Goal: Task Accomplishment & Management: Manage account settings

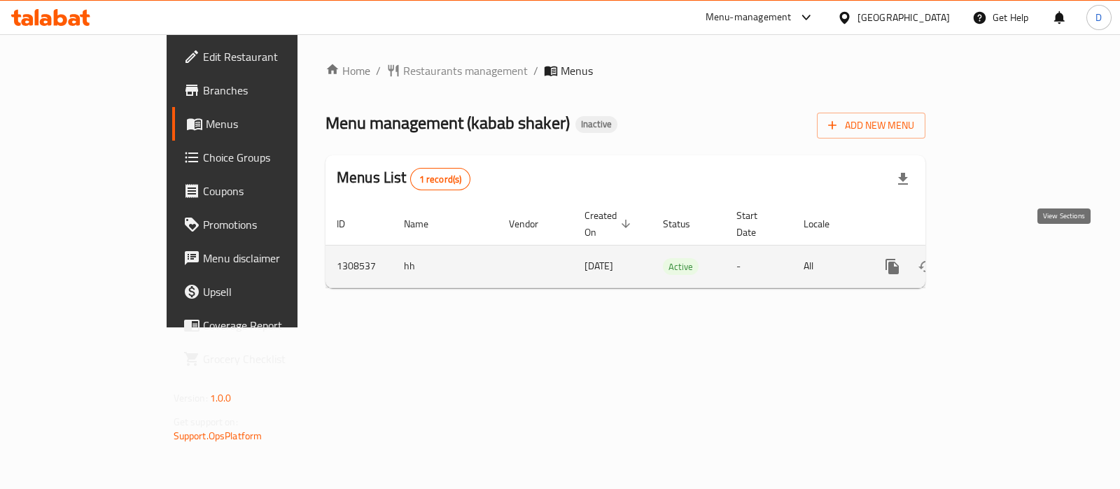
click at [1010, 257] on link "enhanced table" at bounding box center [994, 267] width 34 height 34
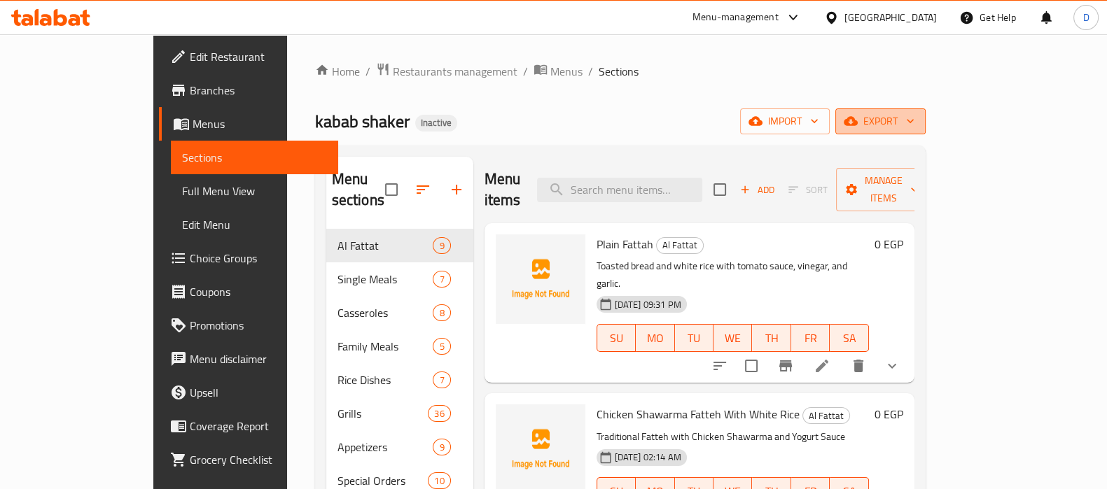
click at [914, 125] on span "export" at bounding box center [880, 122] width 68 height 18
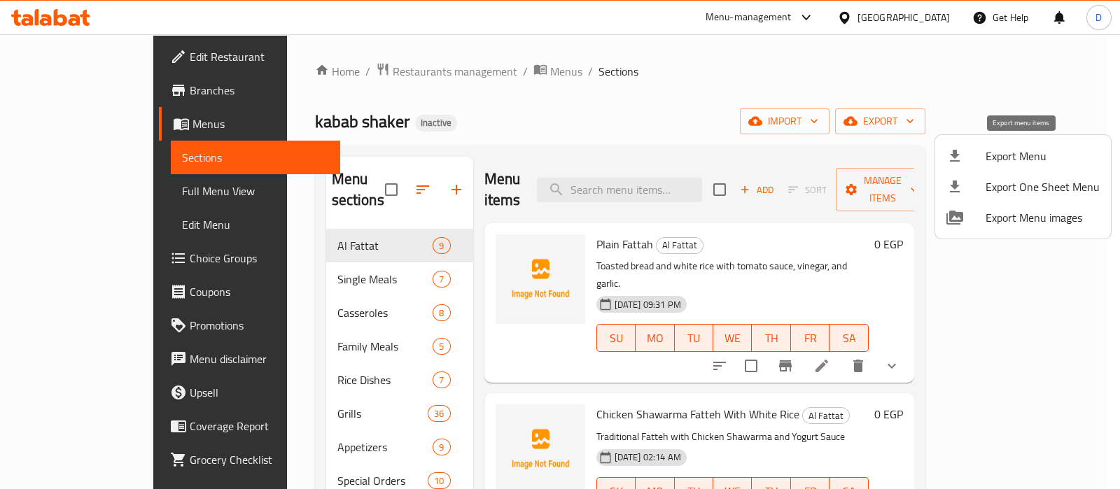
click at [1014, 160] on span "Export Menu" at bounding box center [1043, 156] width 114 height 17
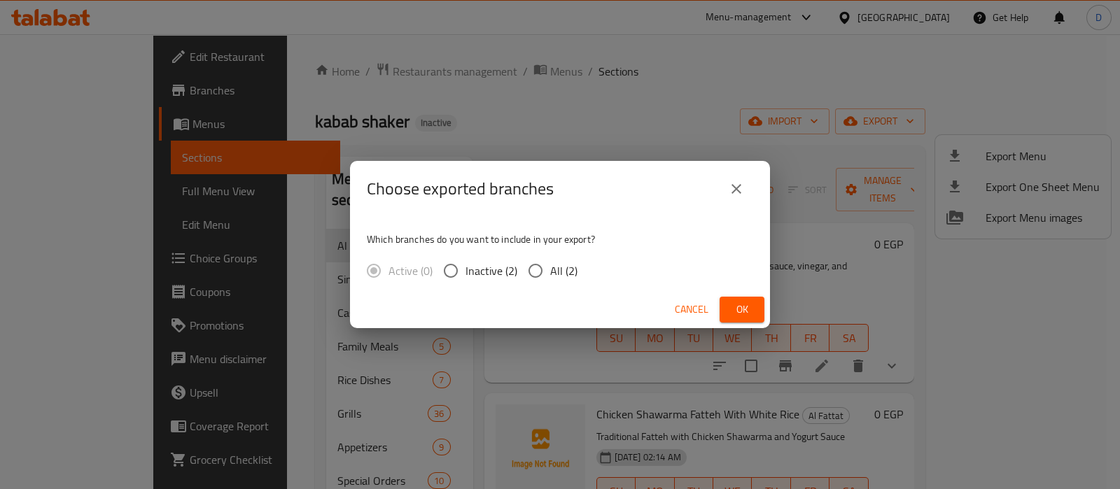
click at [550, 274] on span "All (2)" at bounding box center [563, 271] width 27 height 17
click at [550, 274] on input "All (2)" at bounding box center [535, 270] width 29 height 29
radio input "true"
click at [744, 321] on button "Ok" at bounding box center [742, 310] width 45 height 26
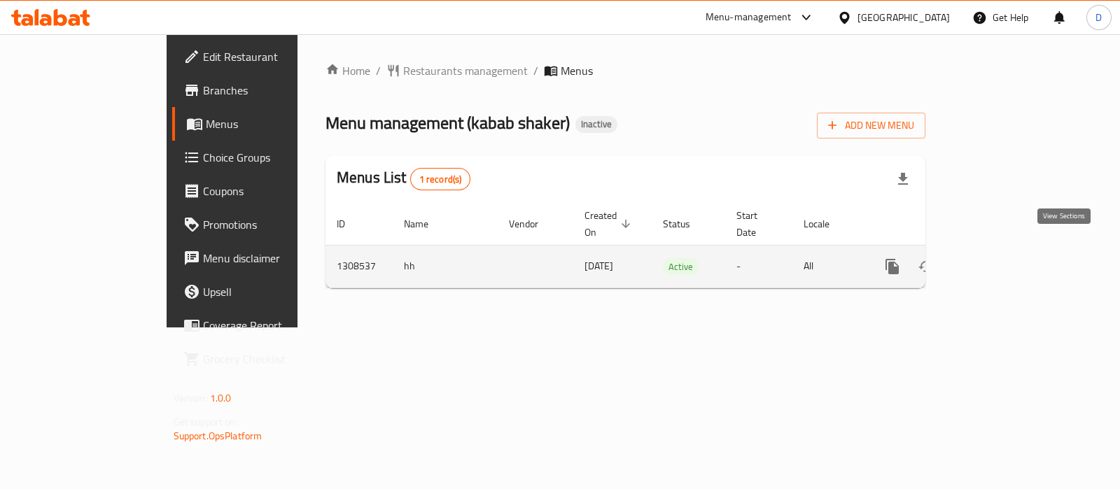
click at [1002, 258] on icon "enhanced table" at bounding box center [993, 266] width 17 height 17
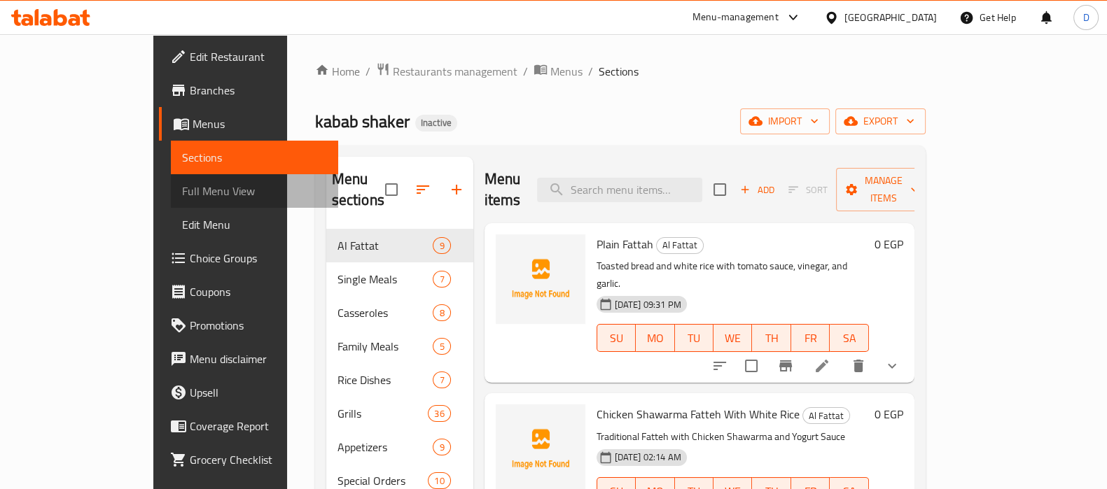
click at [182, 184] on span "Full Menu View" at bounding box center [254, 191] width 145 height 17
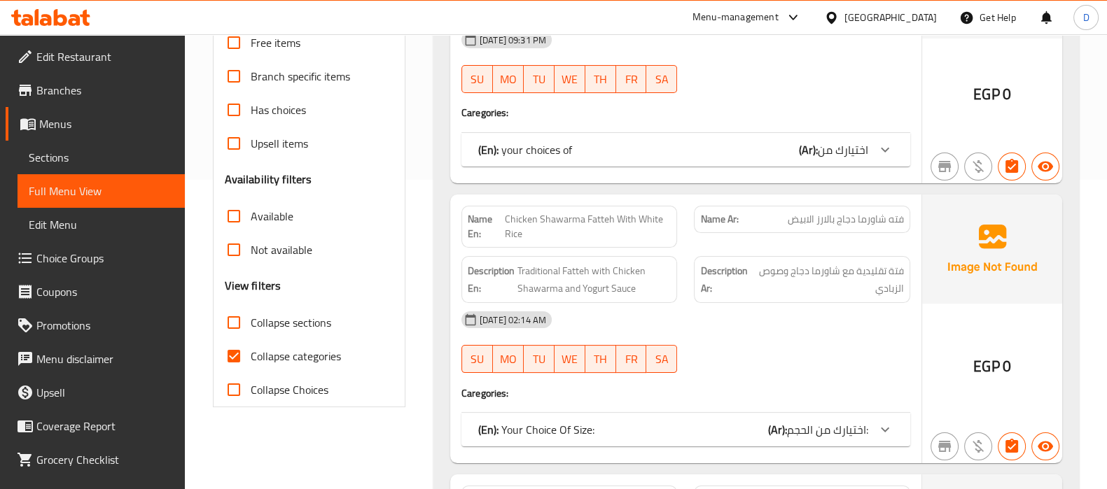
scroll to position [314, 0]
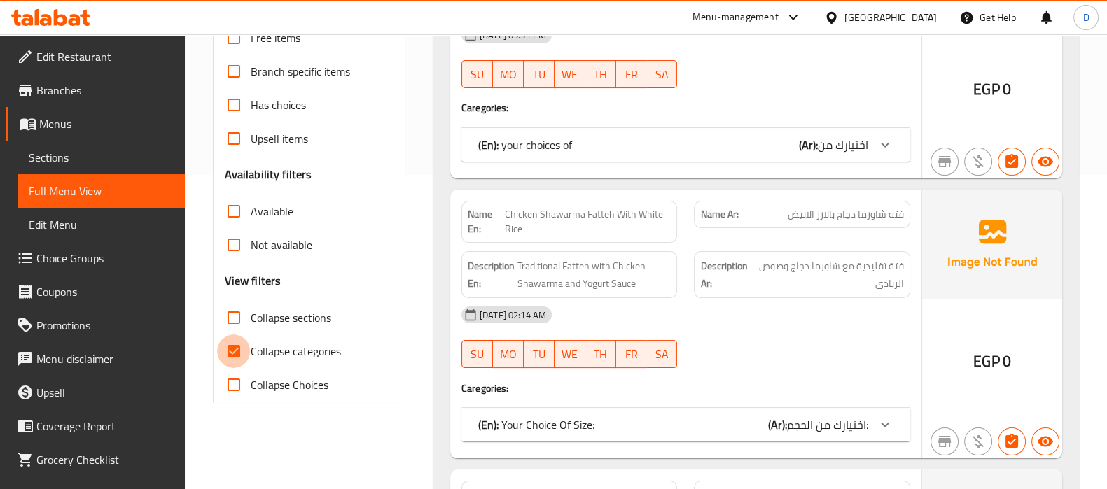
click at [228, 352] on input "Collapse categories" at bounding box center [234, 352] width 34 height 34
checkbox input "false"
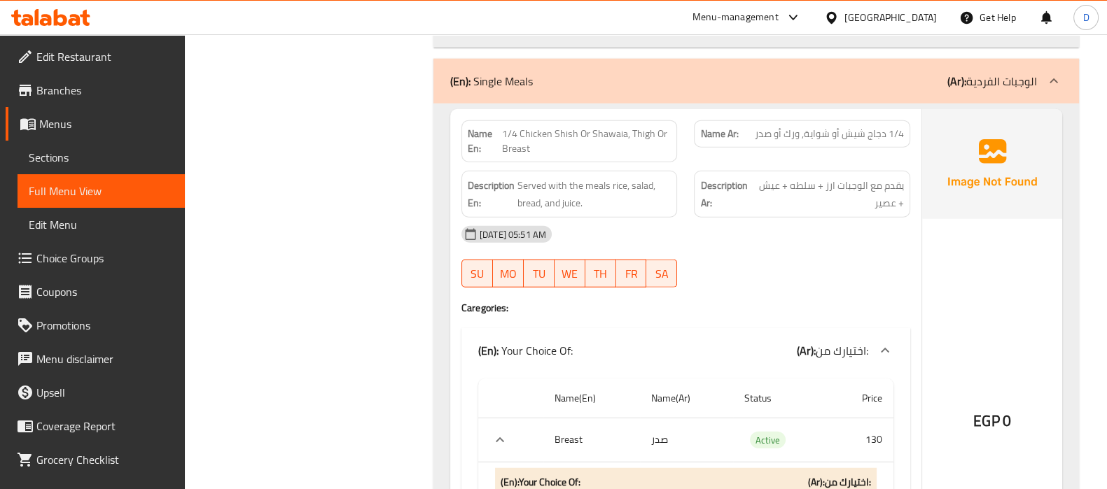
scroll to position [4484, 0]
click at [613, 129] on span "1/4 Chicken Shish Or Shawaia, Thigh Or Breast" at bounding box center [586, 143] width 169 height 29
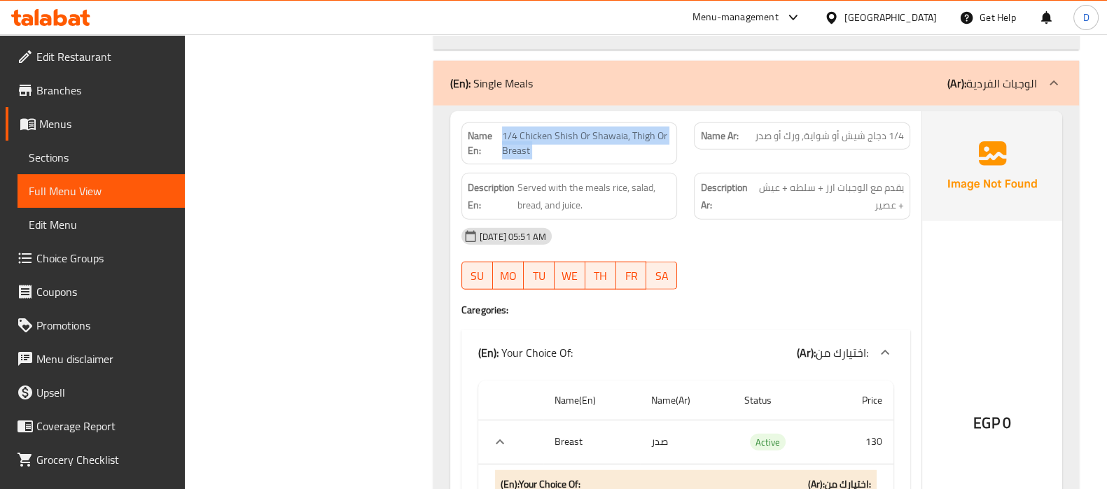
click at [613, 129] on span "1/4 Chicken Shish Or Shawaia, Thigh Or Breast" at bounding box center [586, 143] width 169 height 29
copy span "1/4 Chicken Shish Or Shawaia, Thigh Or Breast"
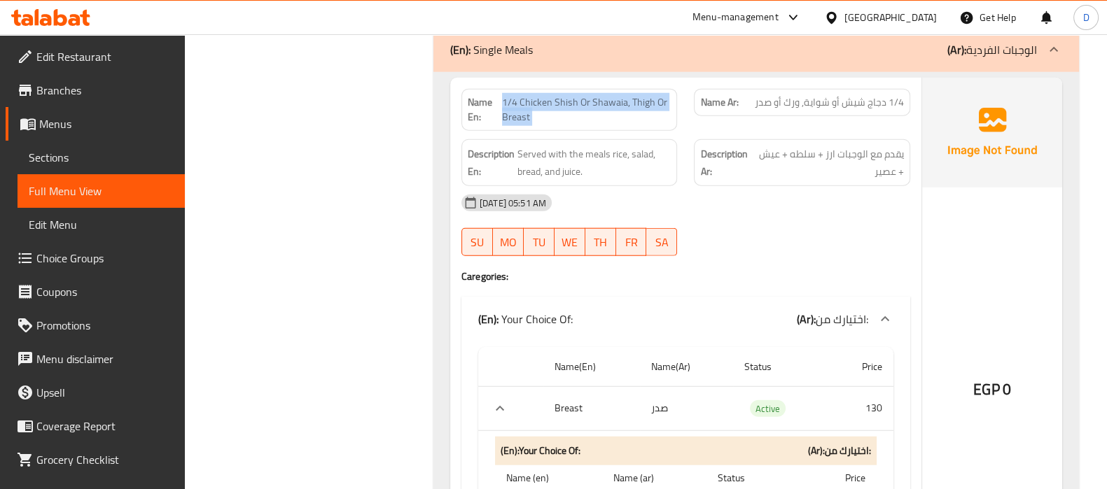
scroll to position [4520, 0]
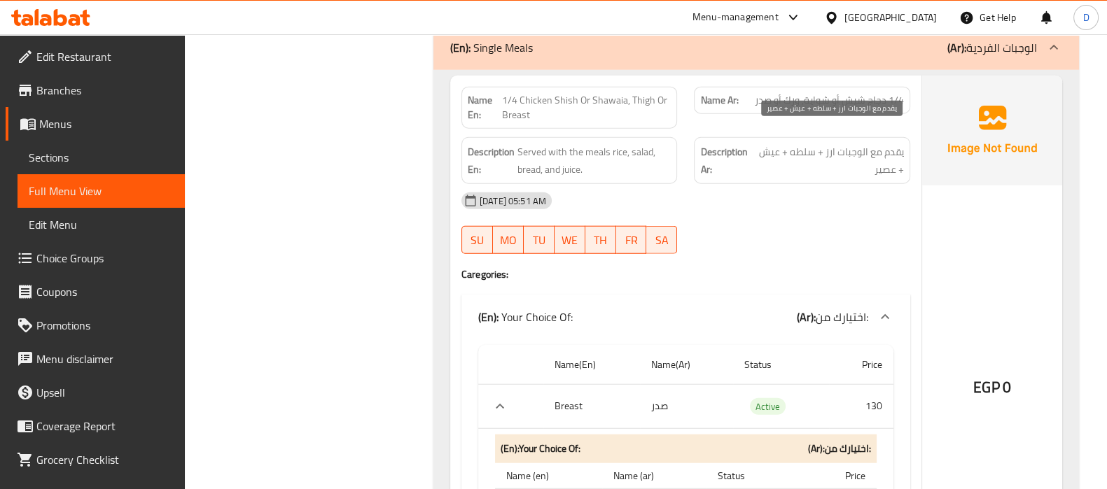
click at [823, 144] on span "يقدم مع الوجبات ارز + سلطه + عيش + عصير" at bounding box center [829, 161] width 150 height 34
copy div "يقدم مع الوجبات ارز + سلطه + عيش + عصير"
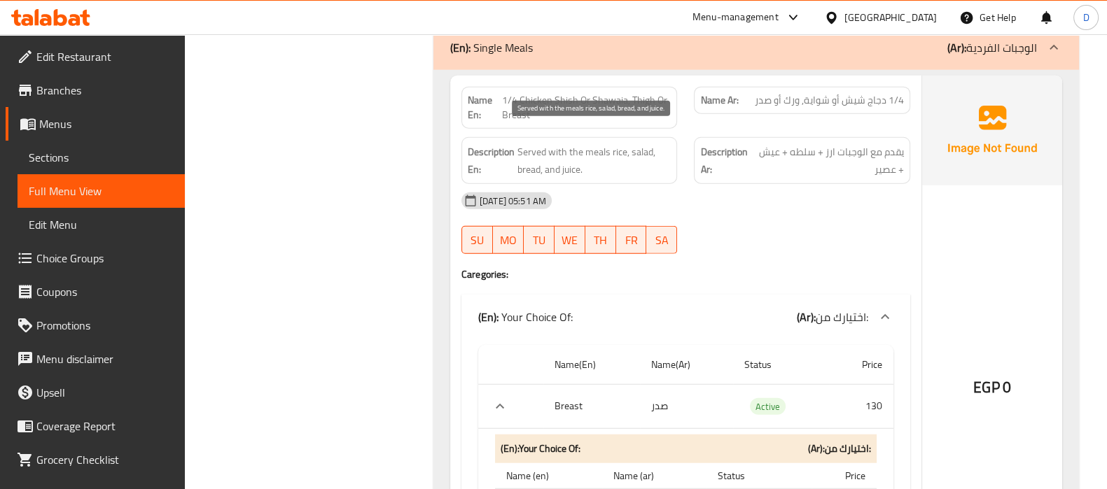
click at [555, 144] on span "Served with the meals rice, salad, bread, and juice." at bounding box center [594, 161] width 154 height 34
copy span "Served with the meals rice, salad, bread, and juice."
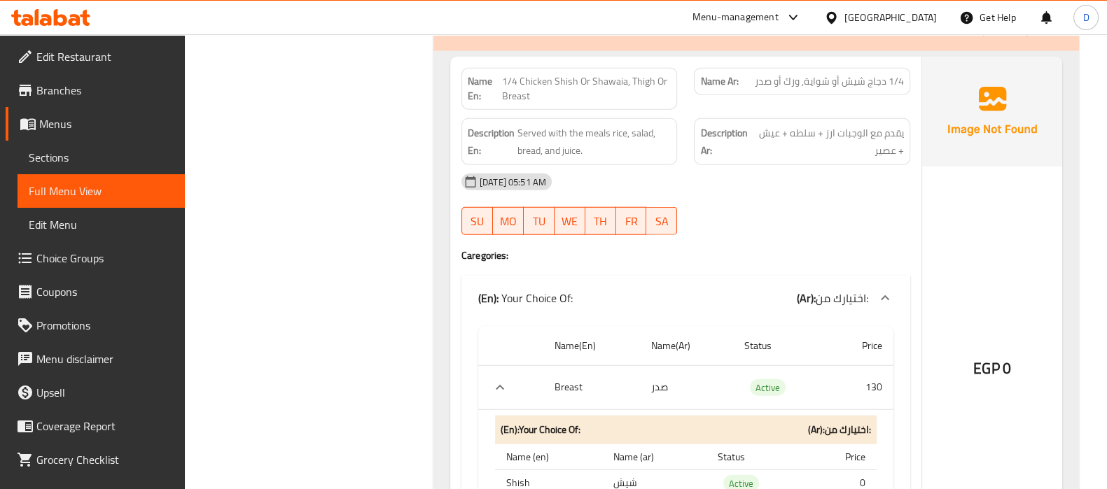
scroll to position [4532, 0]
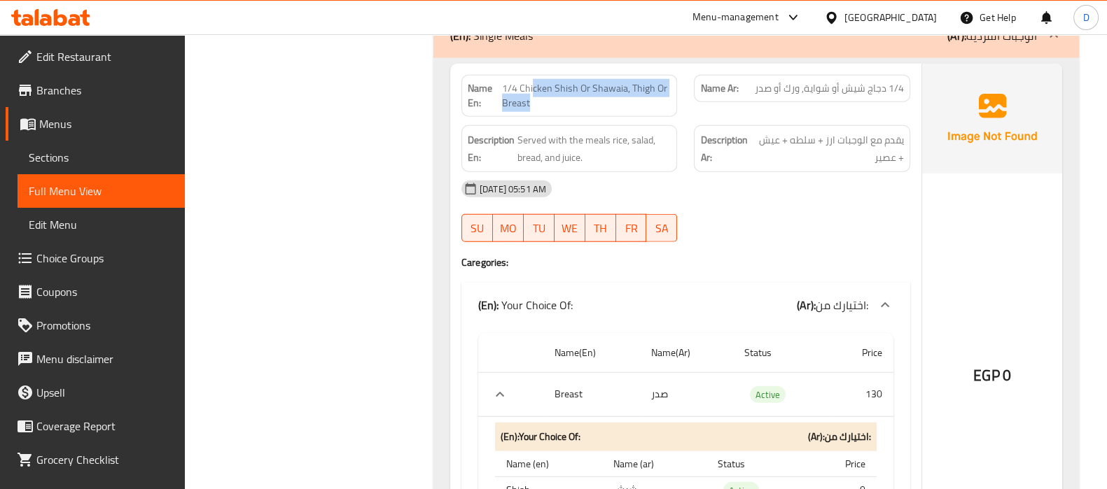
drag, startPoint x: 533, startPoint y: 65, endPoint x: 603, endPoint y: 87, distance: 74.0
click at [603, 87] on span "1/4 Chicken Shish Or Shawaia, Thigh Or Breast" at bounding box center [586, 95] width 169 height 29
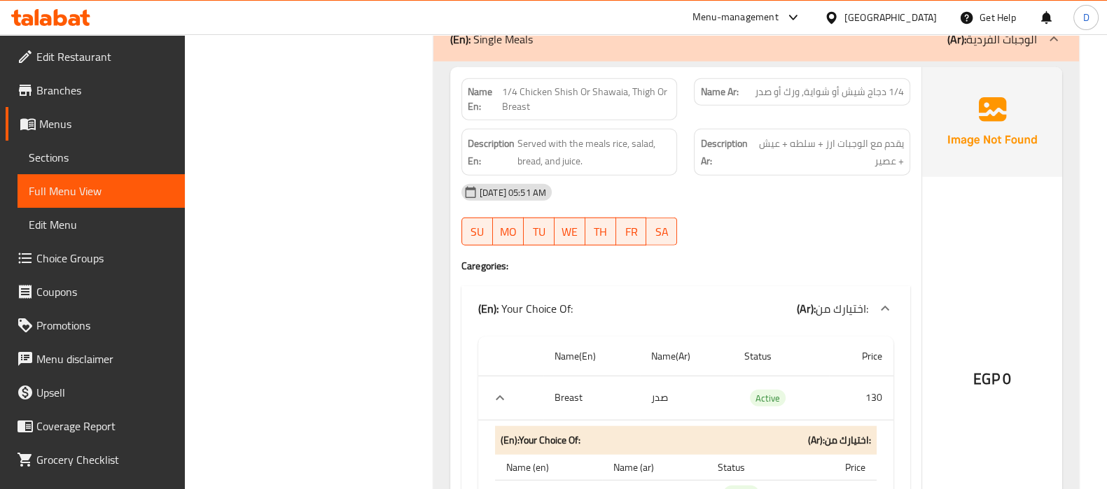
scroll to position [4527, 0]
click at [529, 86] on span "1/4 Chicken Shish Or Shawaia, Thigh Or Breast" at bounding box center [586, 100] width 169 height 29
copy span "1/4 Chicken Shish Or Shawaia, Thigh Or Breast"
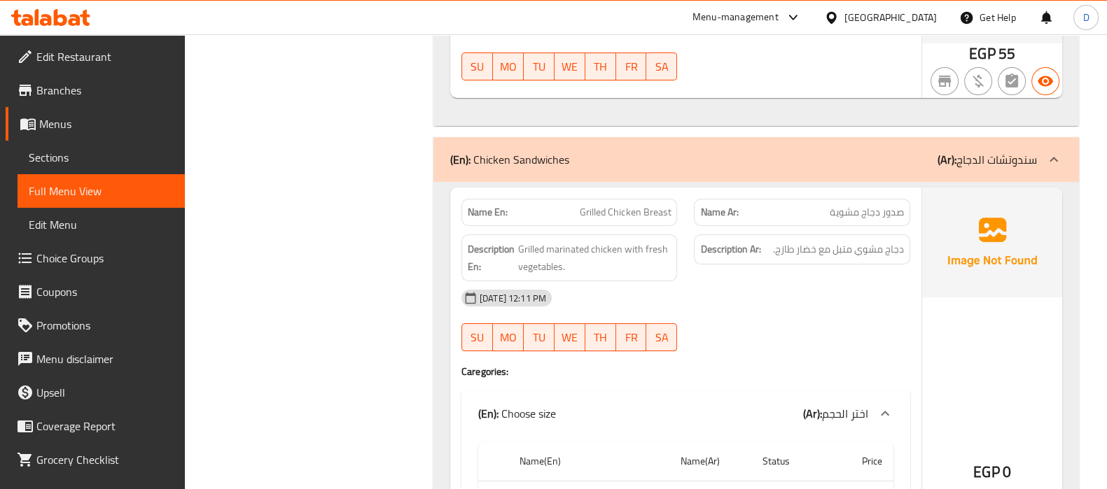
scroll to position [40195, 0]
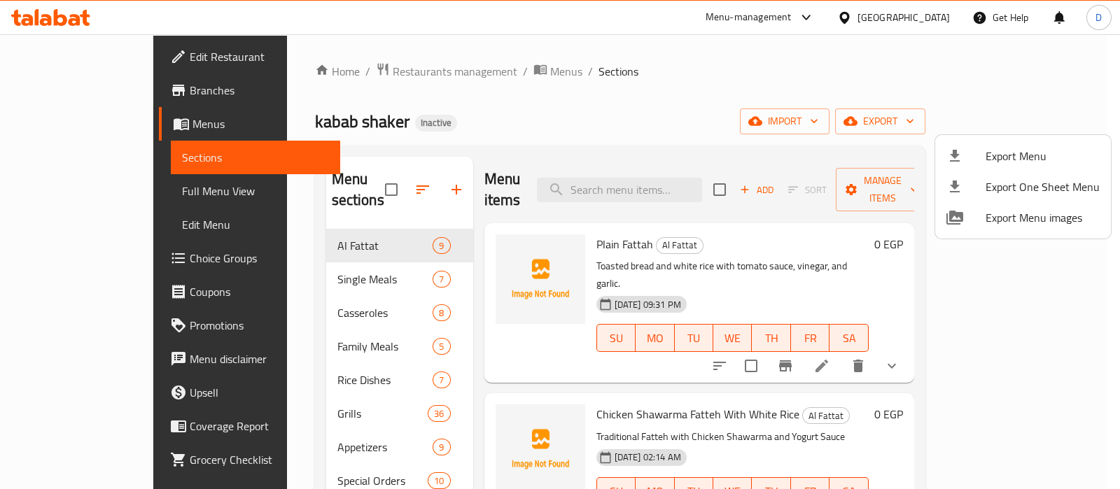
click at [641, 180] on div at bounding box center [560, 244] width 1120 height 489
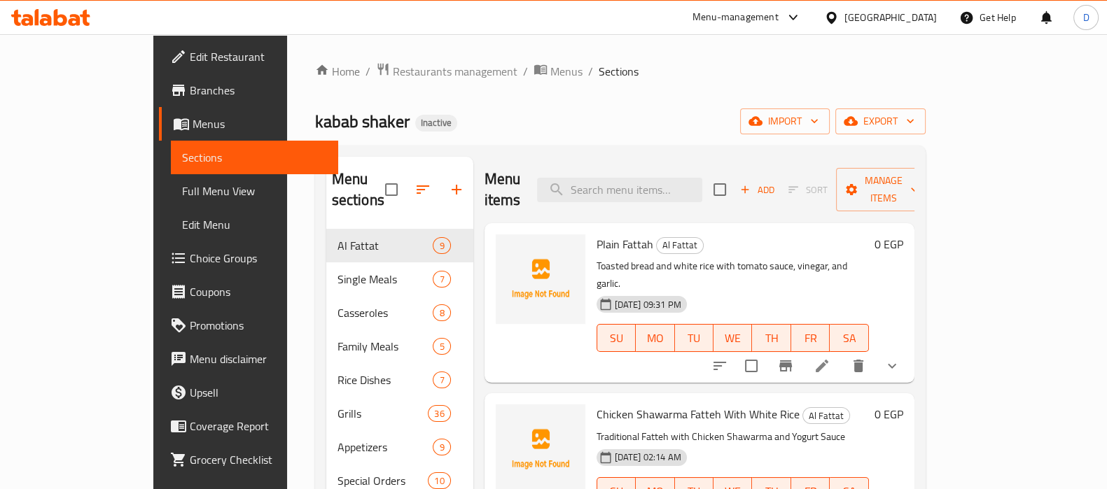
click at [641, 180] on input "search" at bounding box center [619, 190] width 165 height 25
paste input "1/4 Chicken Shish Or Shawaia, Thigh Or Breast"
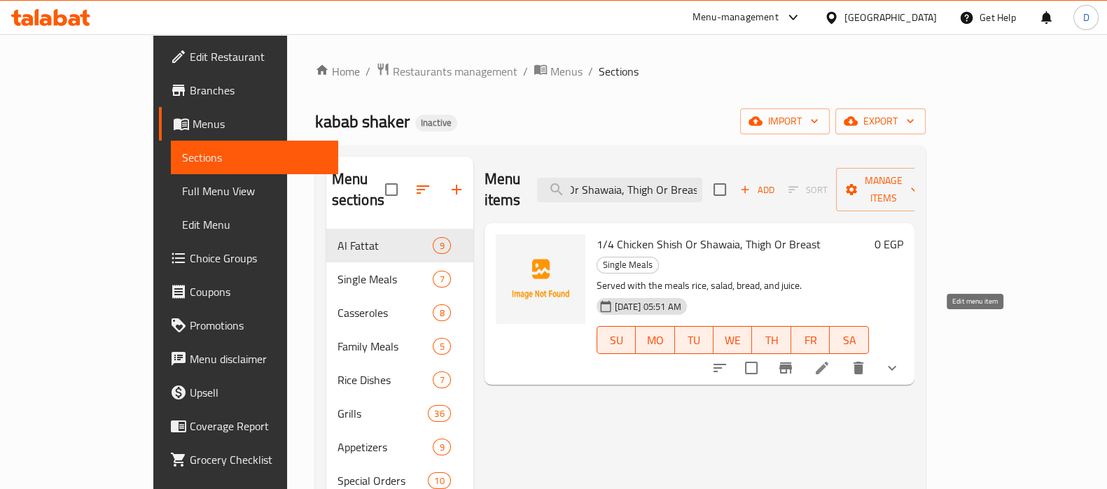
type input "1/4 Chicken Shish Or Shawaia, Thigh Or Breast"
click at [828, 362] on icon at bounding box center [822, 368] width 13 height 13
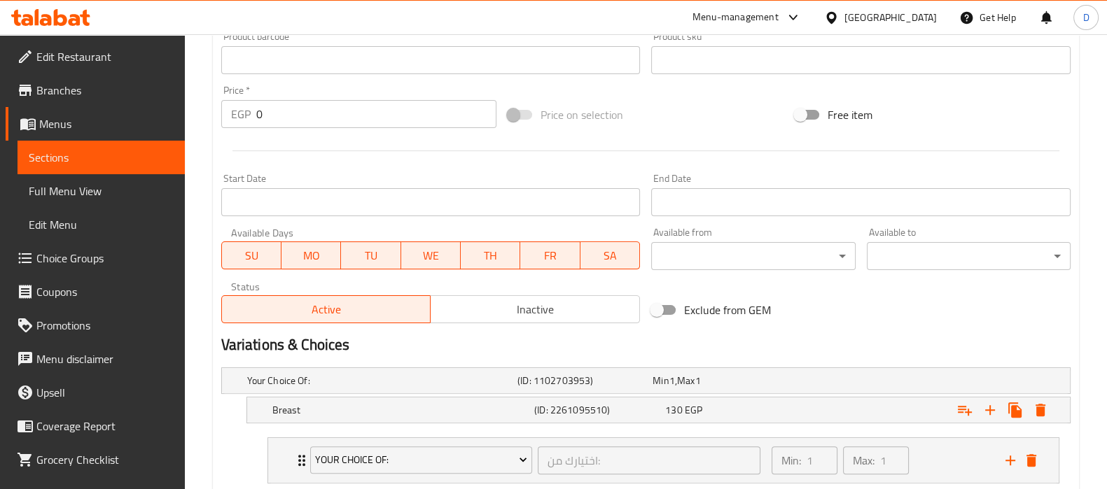
scroll to position [587, 0]
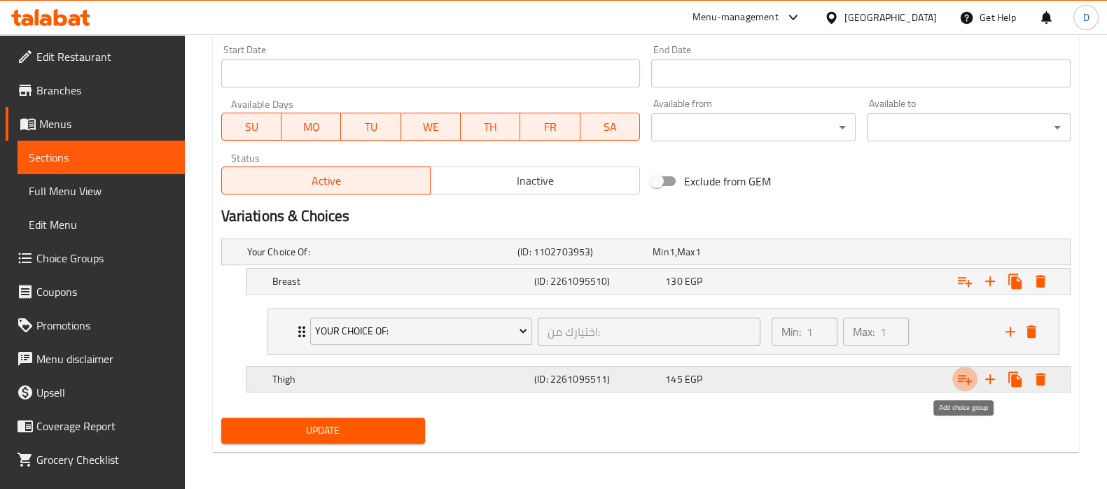
click at [962, 372] on icon "Expand" at bounding box center [964, 379] width 17 height 17
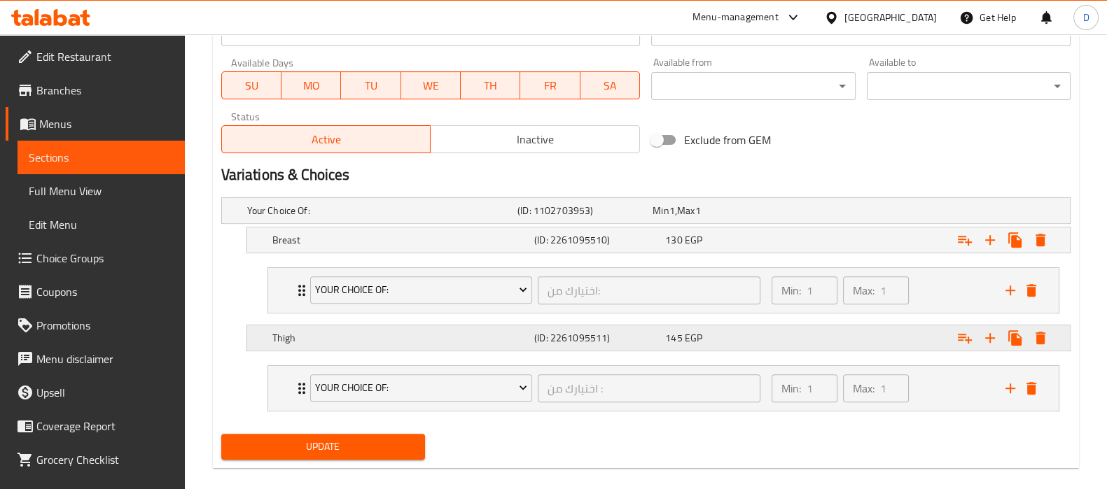
scroll to position [640, 0]
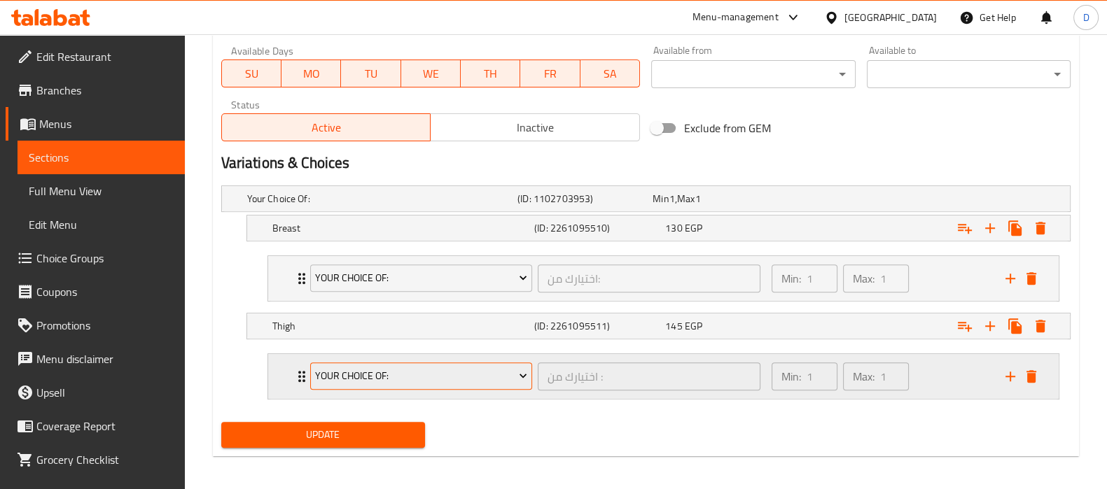
click at [361, 369] on span "YOUR choice OF:" at bounding box center [421, 377] width 212 height 18
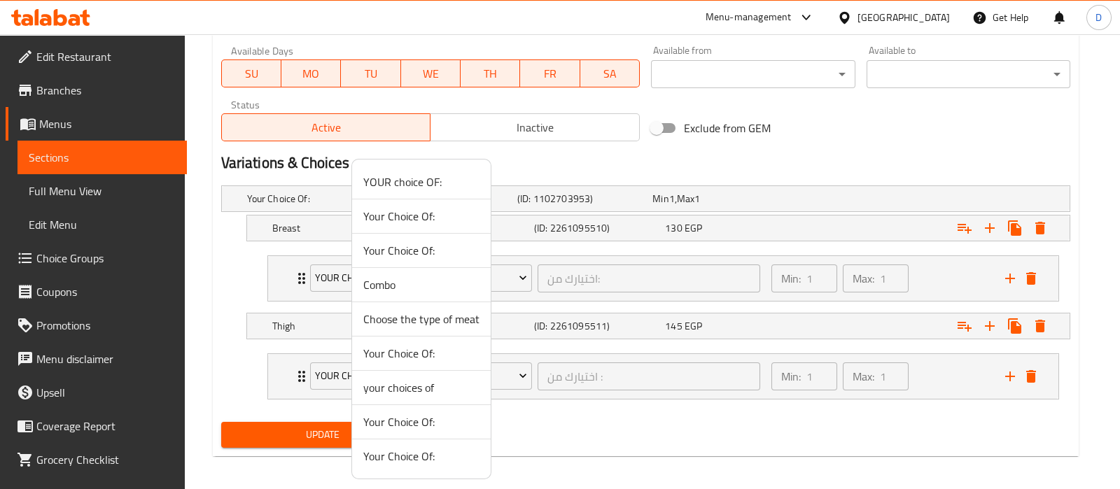
click at [298, 372] on div at bounding box center [560, 244] width 1120 height 489
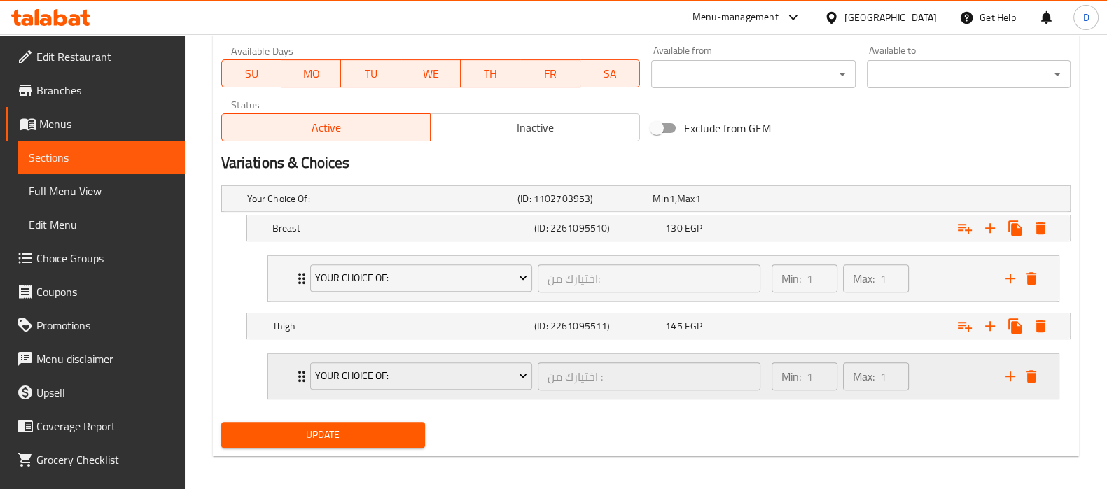
click at [289, 374] on div "YOUR choice OF: اختيارك من : ​ Min: 1 ​ Max: 1 ​" at bounding box center [663, 376] width 790 height 45
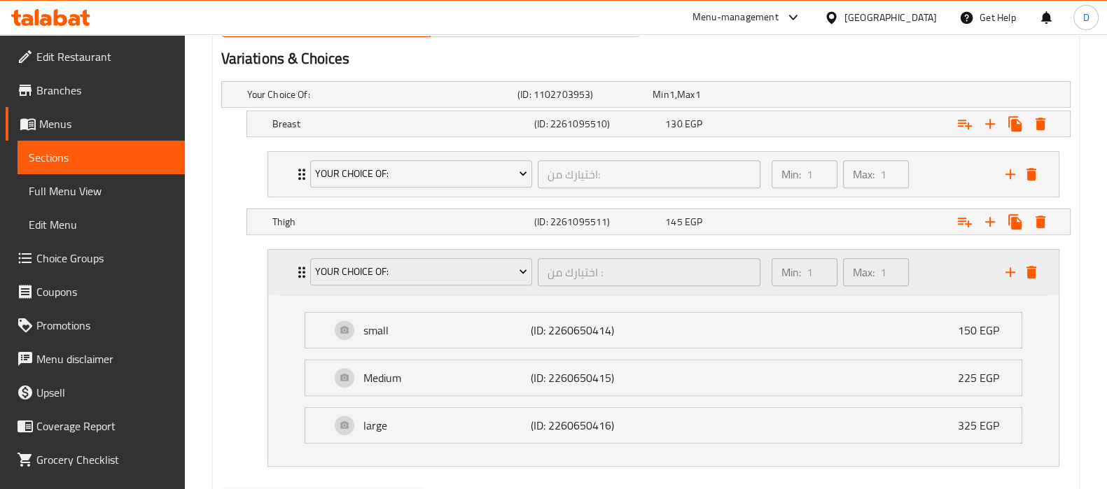
scroll to position [746, 0]
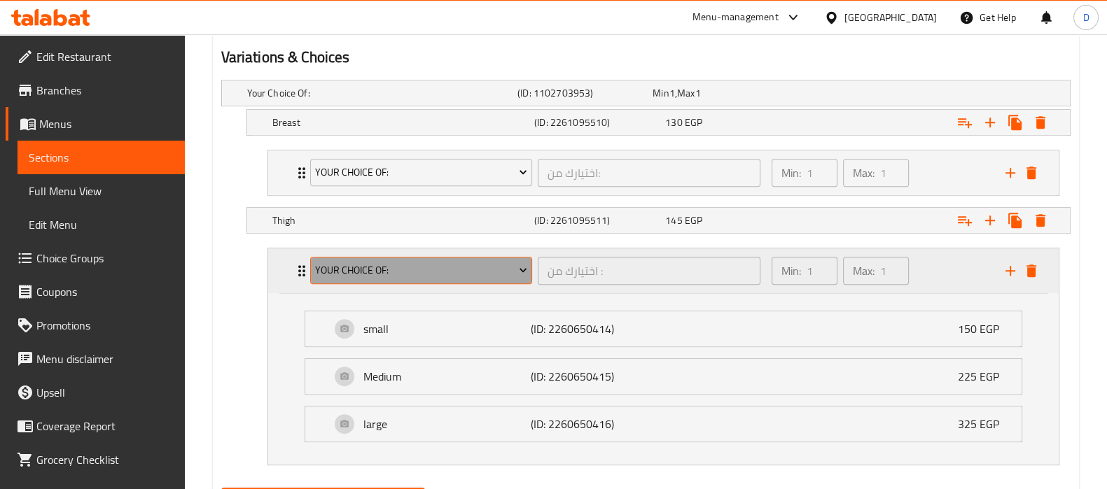
click at [410, 275] on span "YOUR choice OF:" at bounding box center [421, 271] width 212 height 18
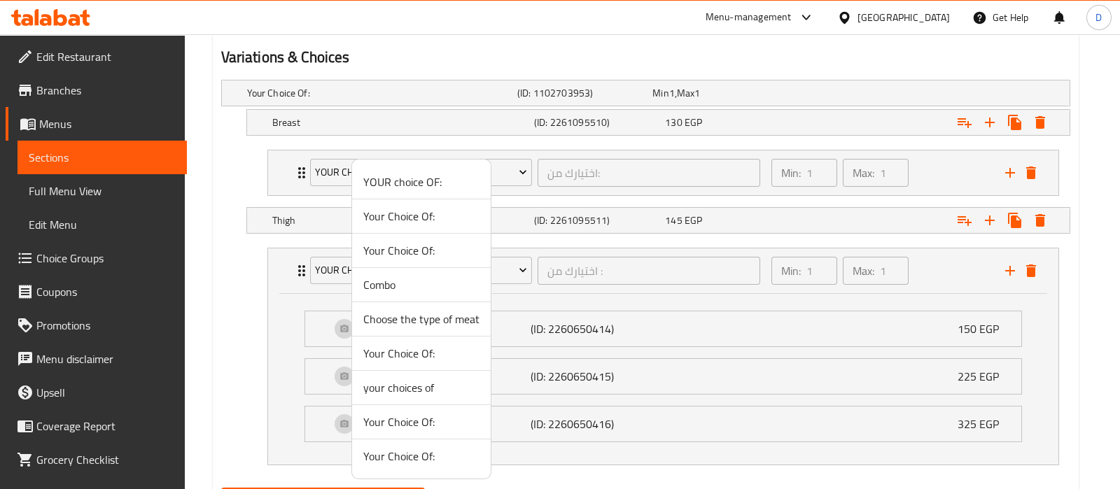
click at [395, 186] on span "YOUR choice OF:" at bounding box center [421, 182] width 116 height 17
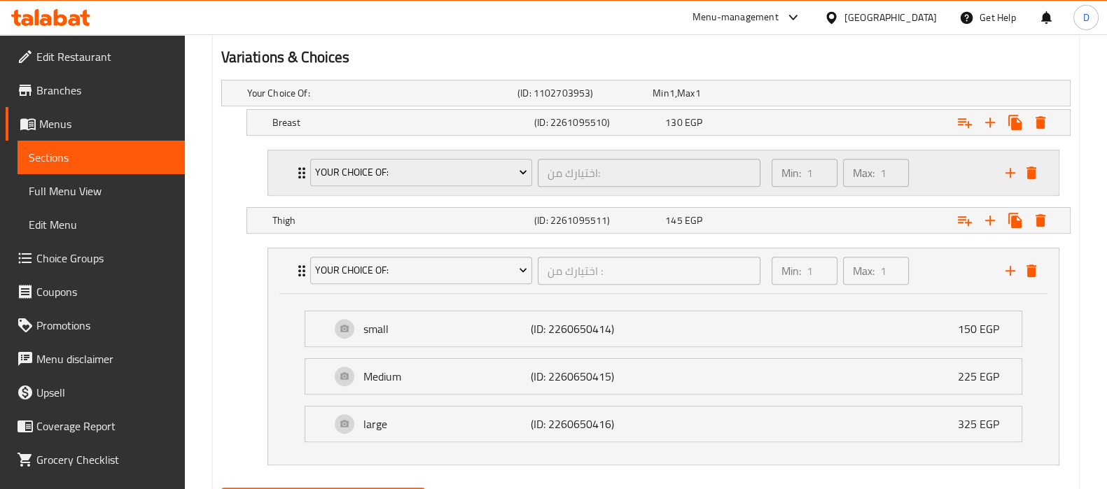
click at [284, 176] on div "Your Choice Of: اختيارك من: ​ Min: 1 ​ Max: 1 ​" at bounding box center [663, 173] width 790 height 45
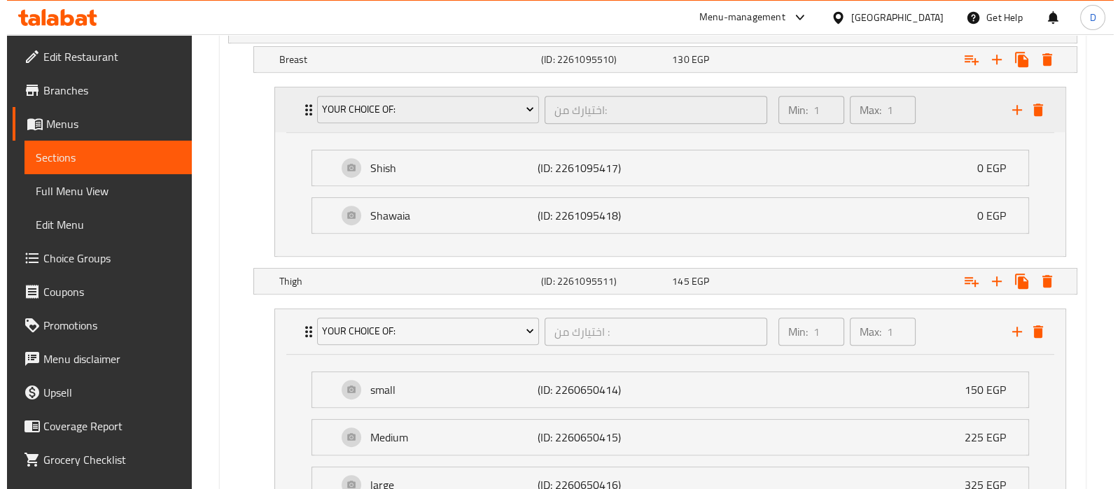
scroll to position [814, 0]
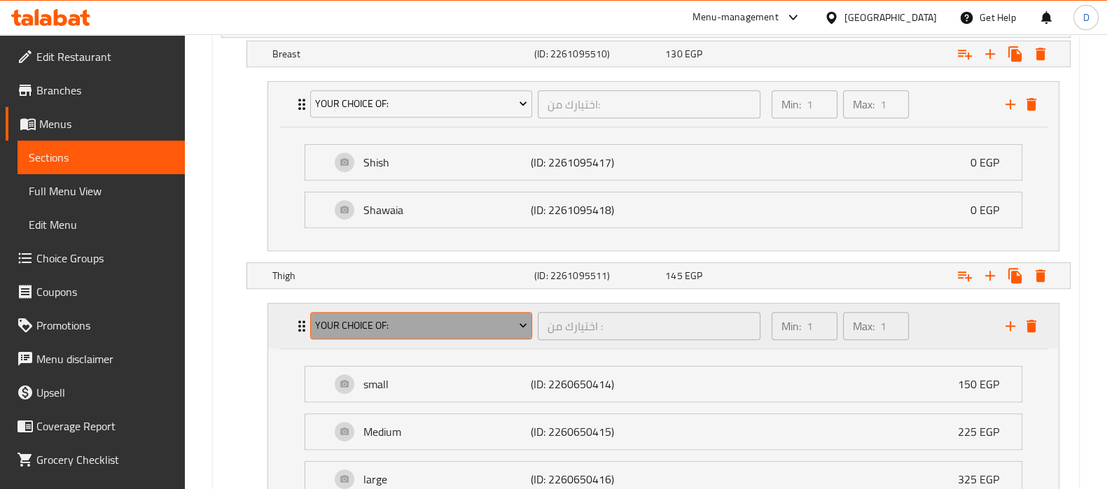
click at [385, 323] on span "YOUR choice OF:" at bounding box center [421, 326] width 212 height 18
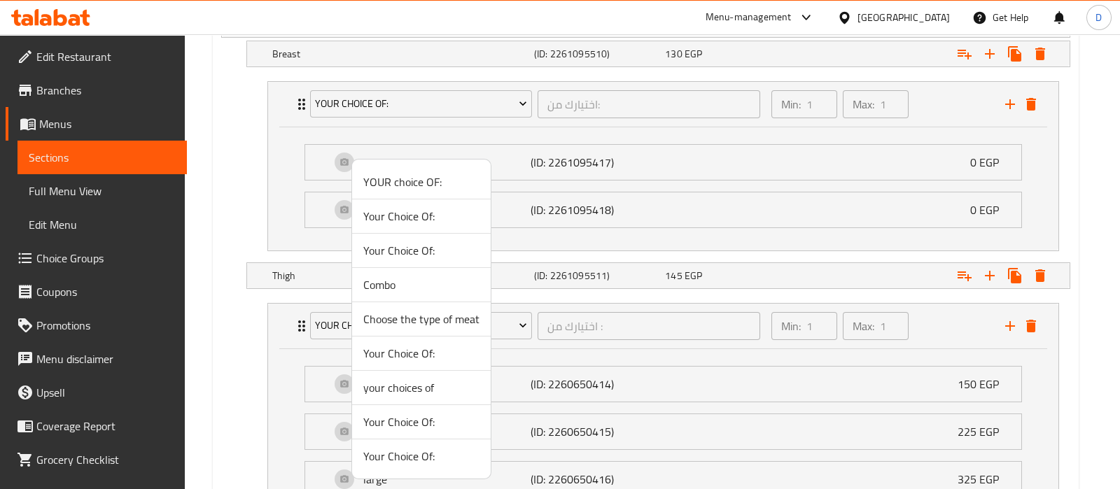
click at [431, 216] on span "Your Choice Of:" at bounding box center [421, 216] width 116 height 17
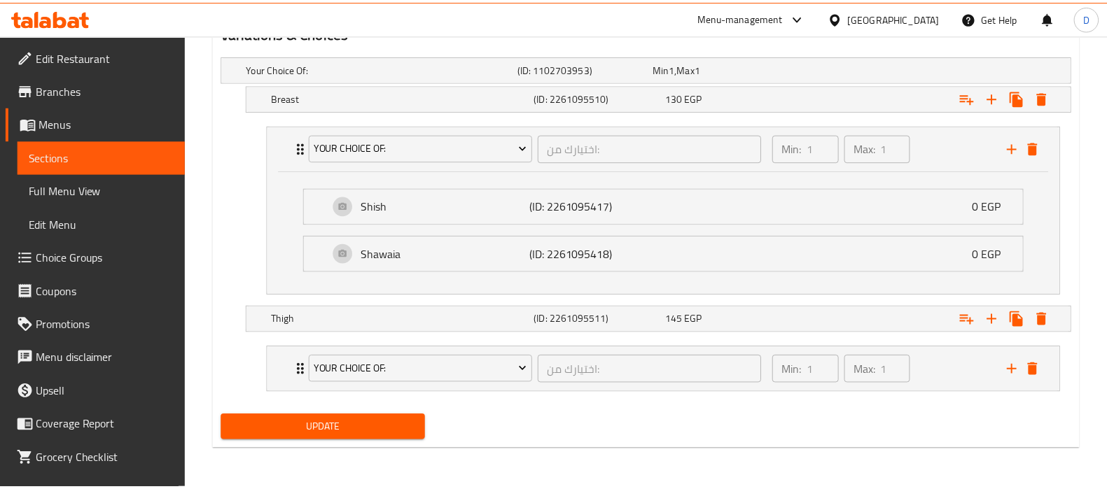
scroll to position [767, 0]
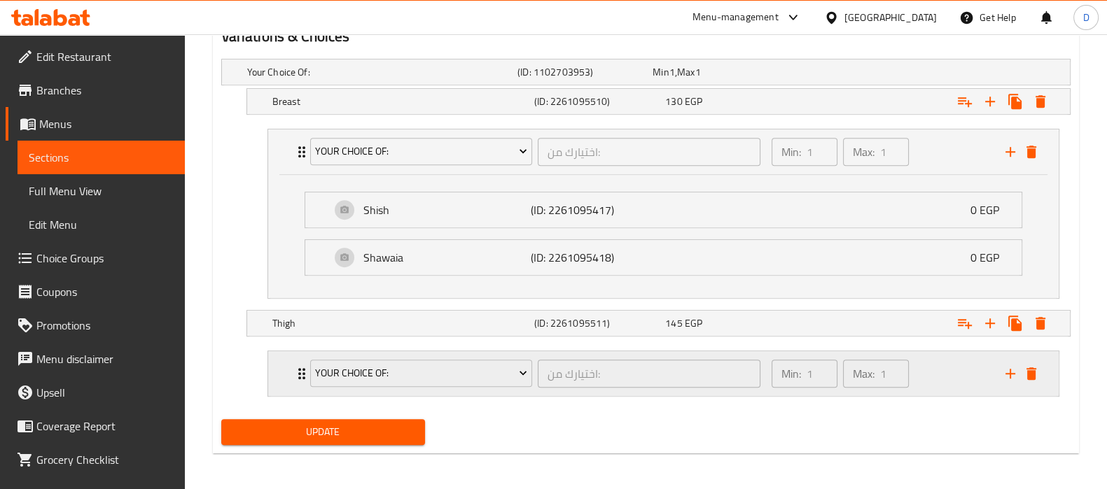
click at [278, 383] on div "Your Choice Of: اختيارك من: ​ Min: 1 ​ Max: 1 ​" at bounding box center [663, 373] width 790 height 45
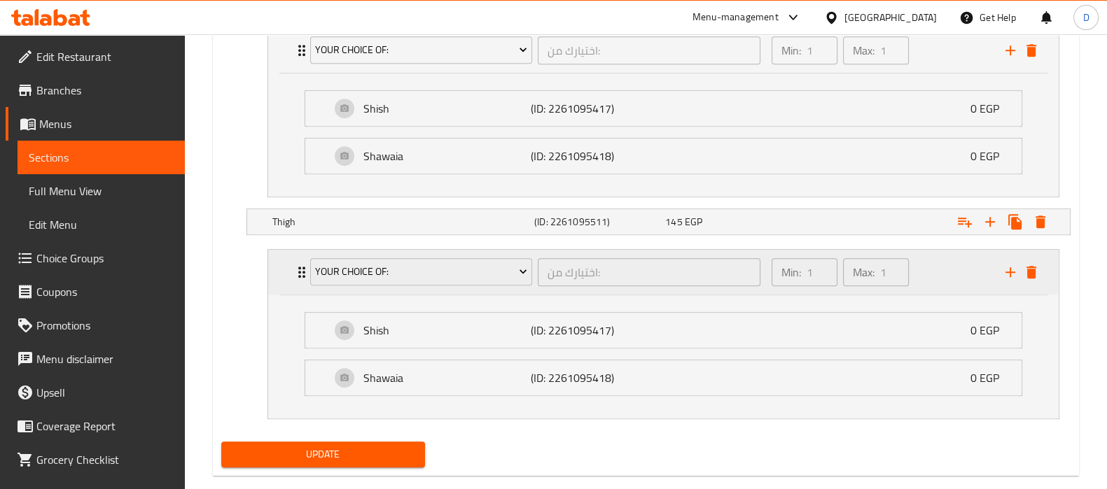
scroll to position [890, 0]
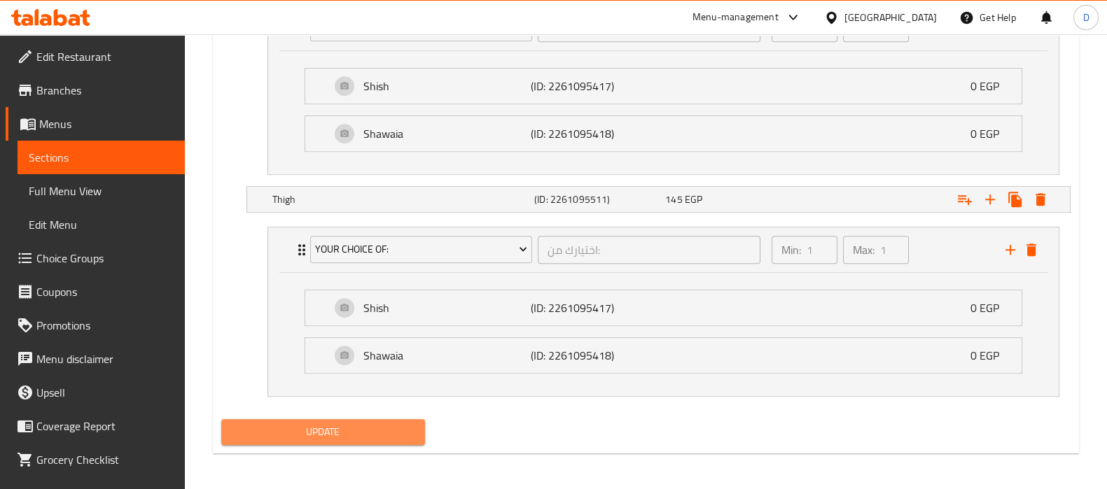
click at [302, 424] on span "Update" at bounding box center [322, 433] width 181 height 18
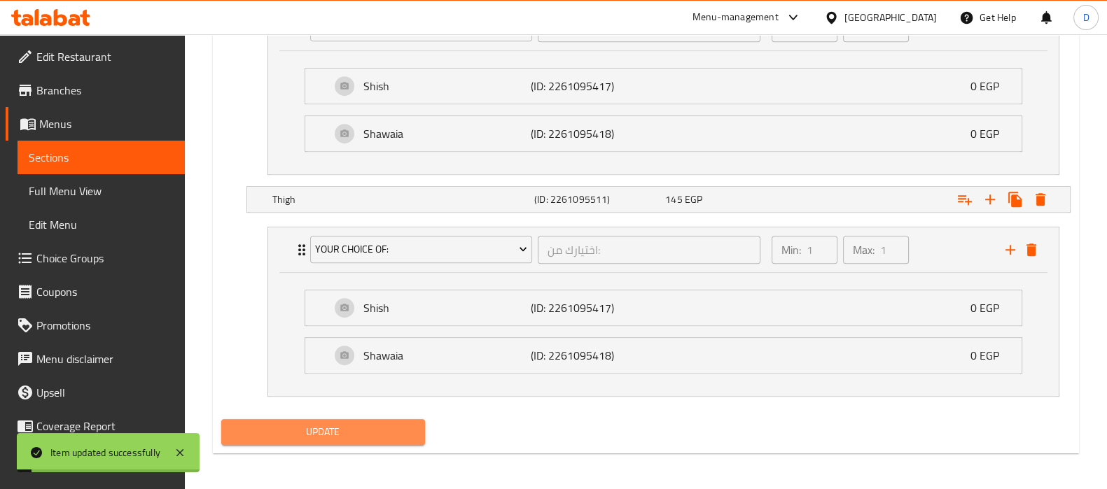
click at [302, 424] on span "Update" at bounding box center [322, 433] width 181 height 18
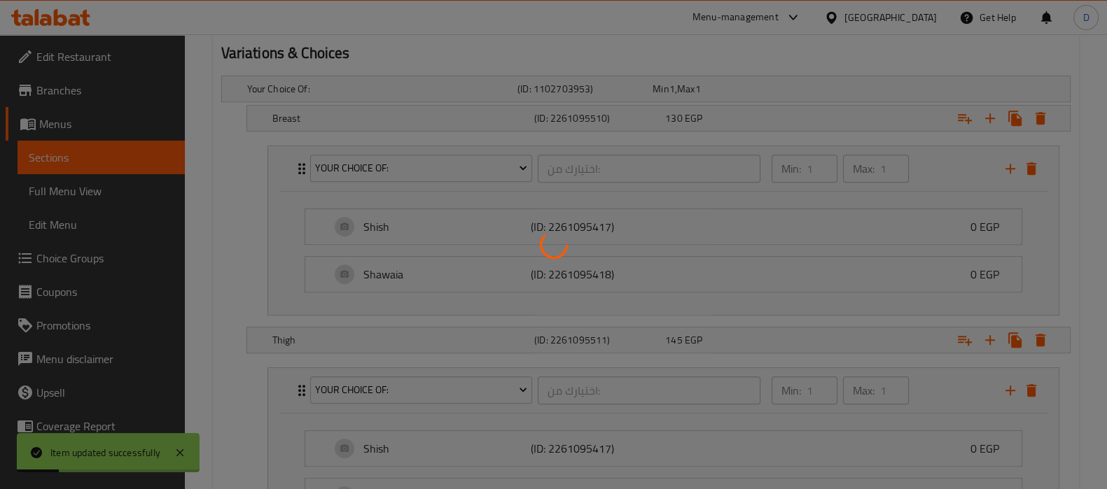
scroll to position [749, 0]
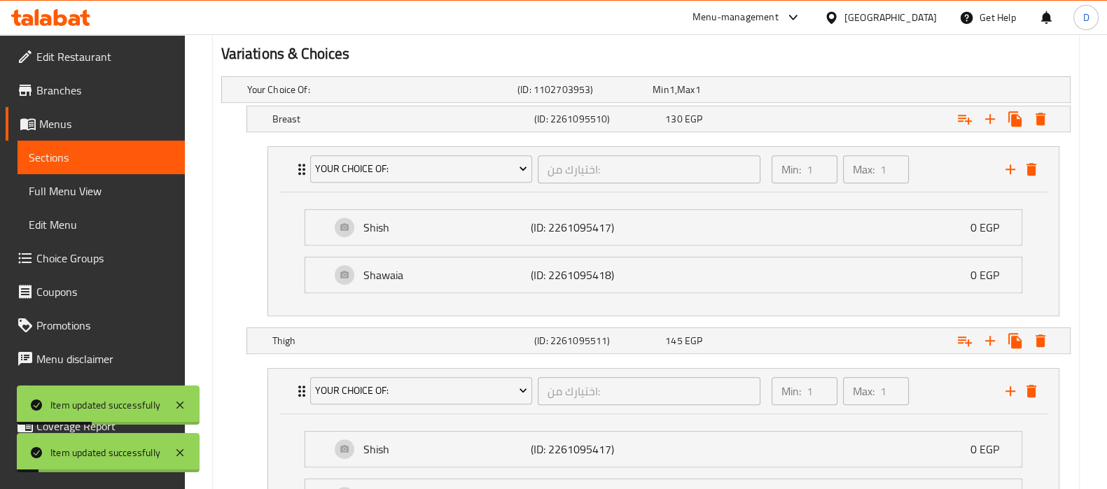
click at [148, 155] on span "Sections" at bounding box center [101, 157] width 145 height 17
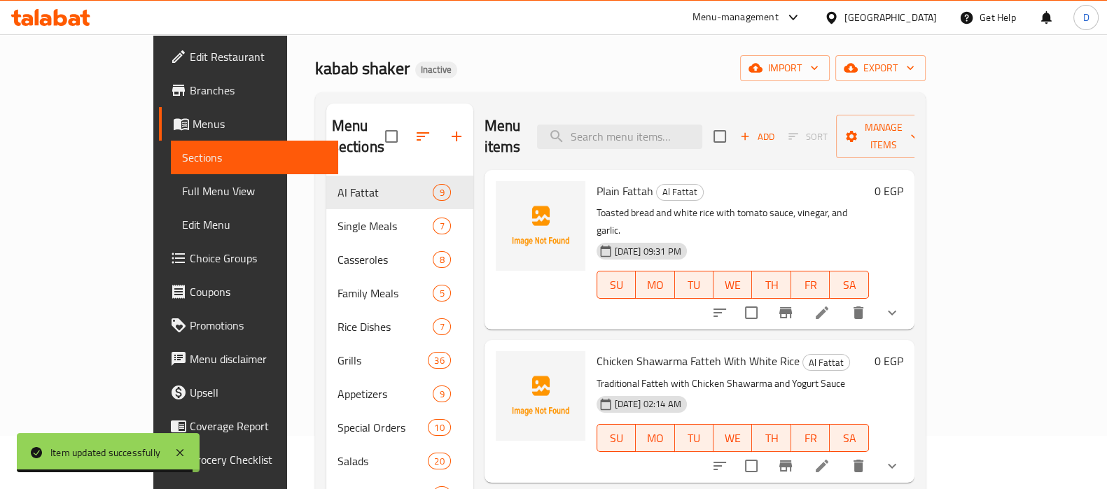
scroll to position [36, 0]
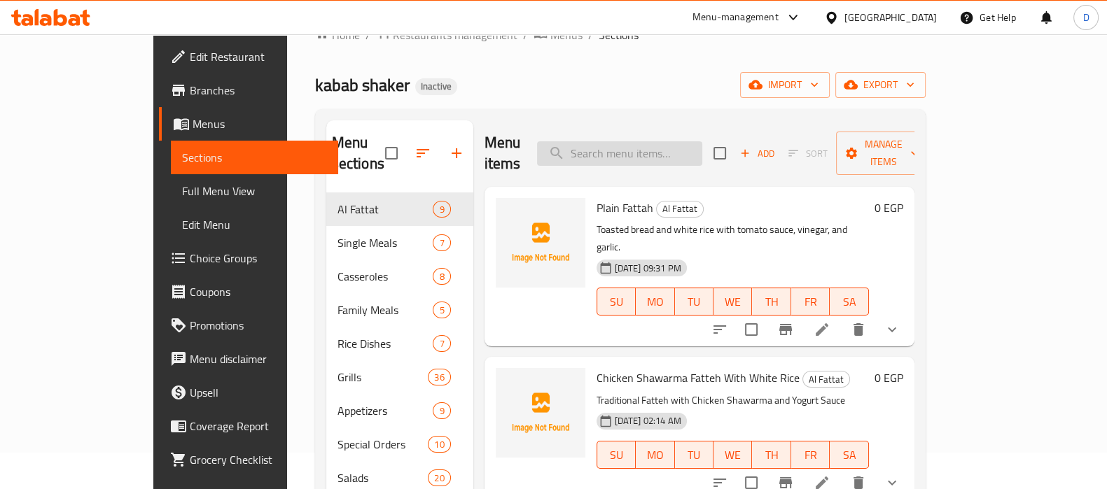
paste input "1/4 Chicken Shish Or Shawaia, Thigh Or Breast"
click at [616, 148] on input "search" at bounding box center [619, 153] width 165 height 25
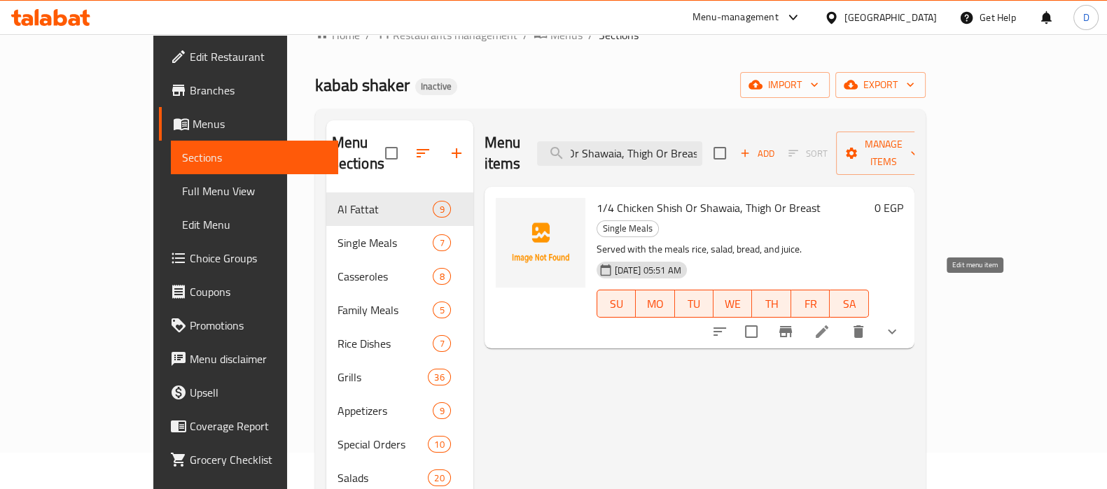
type input "1/4 Chicken Shish Or Shawaia, Thigh Or Breast"
click at [830, 323] on icon at bounding box center [821, 331] width 17 height 17
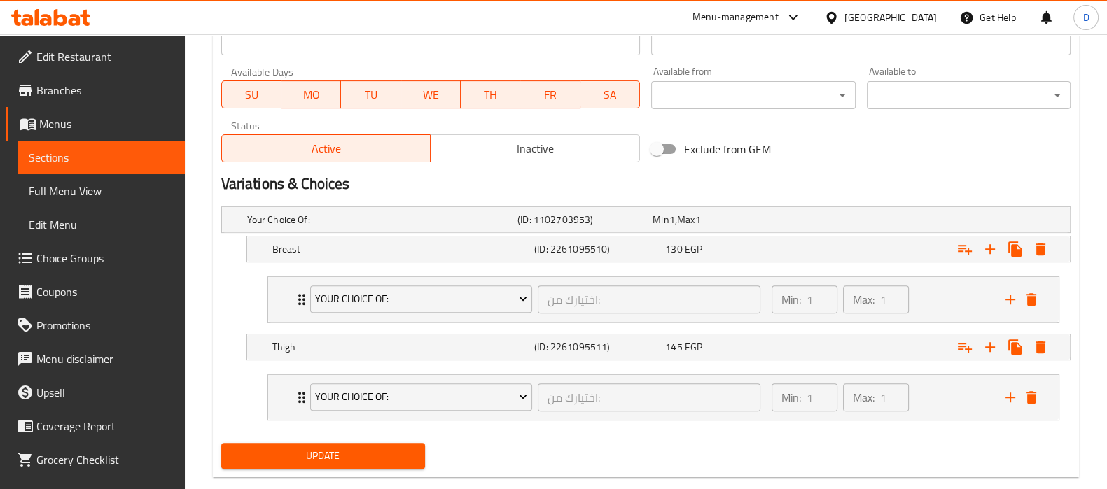
scroll to position [643, 0]
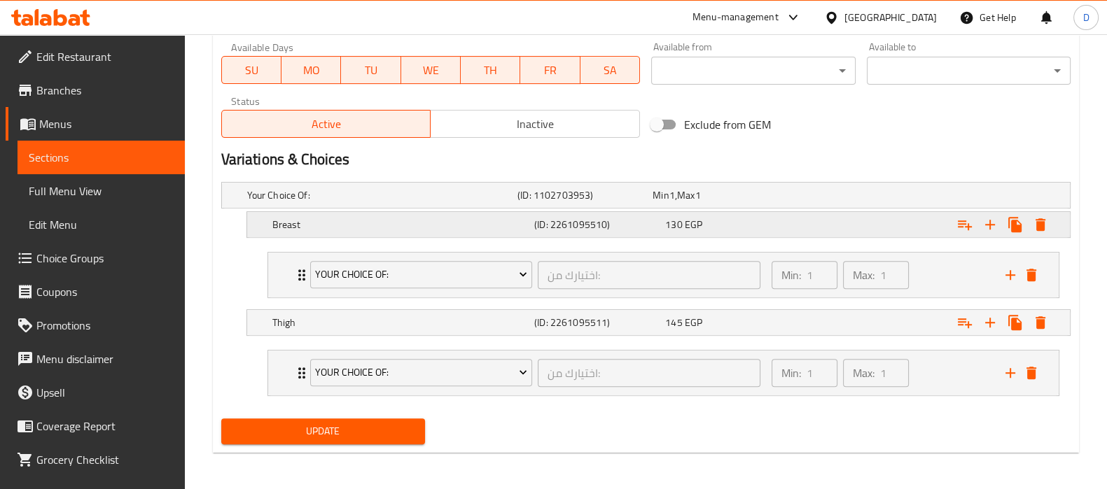
click at [823, 223] on div "Expand" at bounding box center [924, 224] width 262 height 31
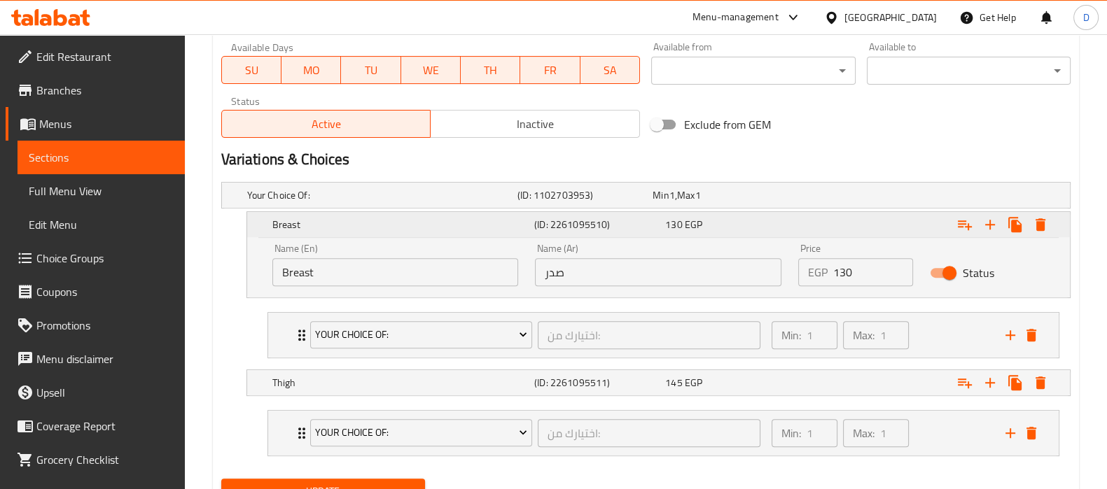
scroll to position [704, 0]
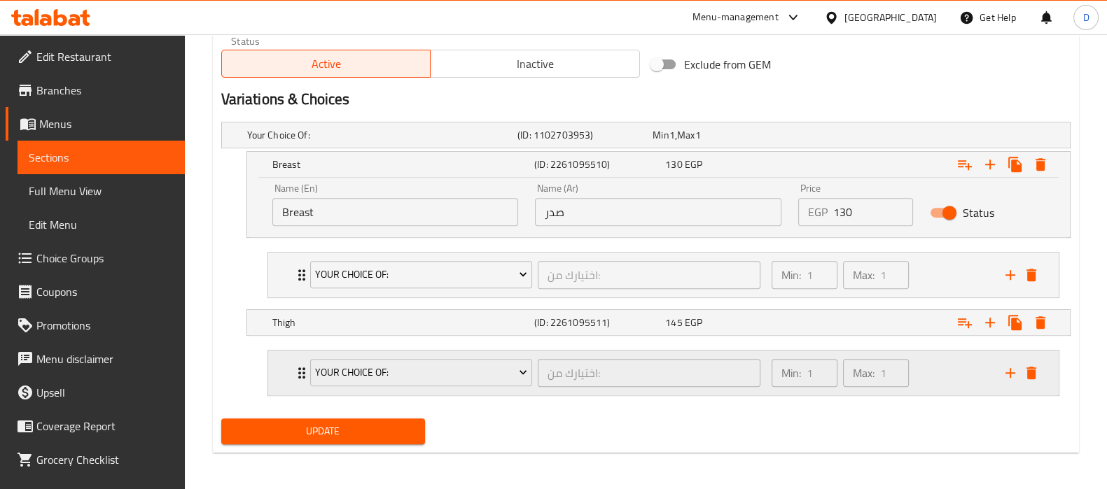
click at [931, 369] on div "Min: 1 ​ Max: 1 ​" at bounding box center [880, 373] width 234 height 45
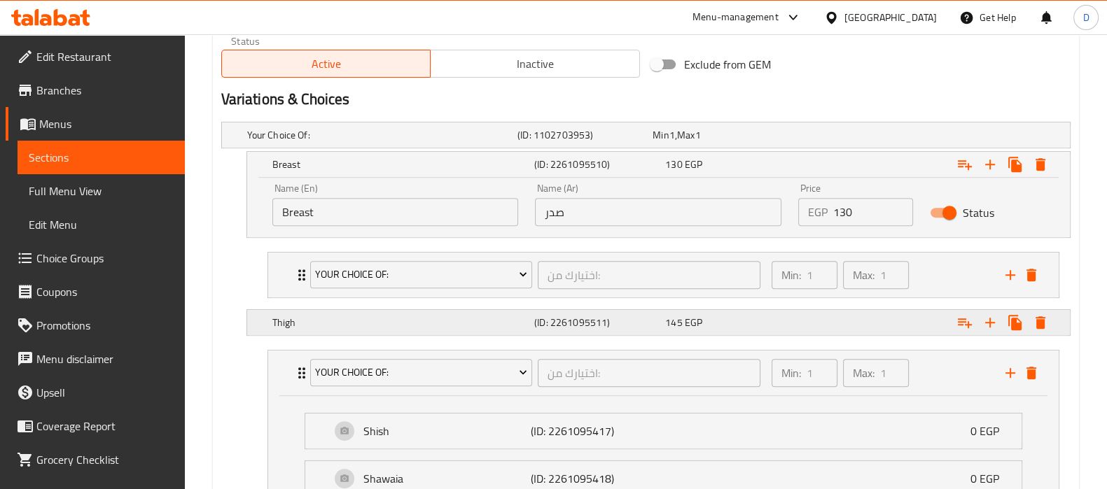
click at [837, 327] on div "Expand" at bounding box center [924, 322] width 262 height 31
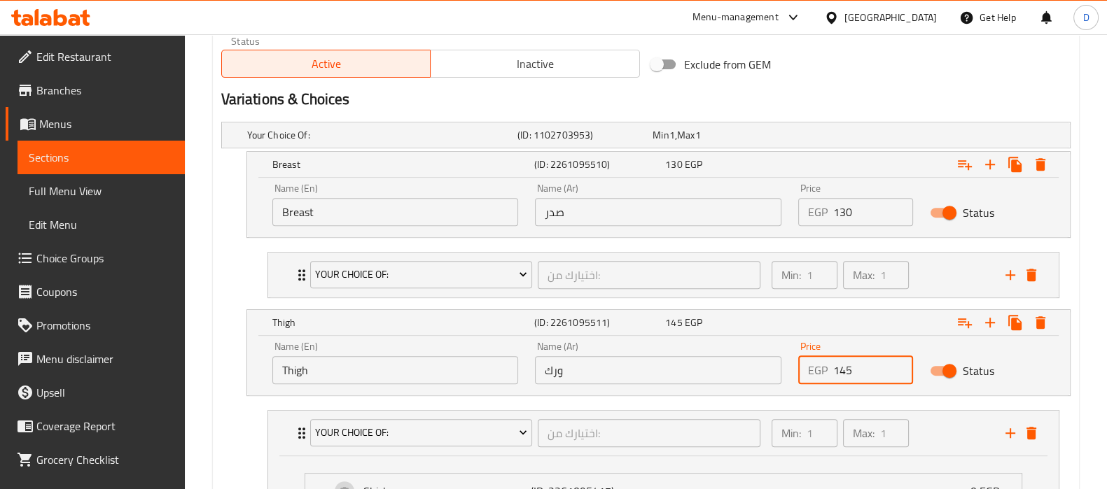
click at [844, 368] on input "145" at bounding box center [873, 370] width 80 height 28
type input "130"
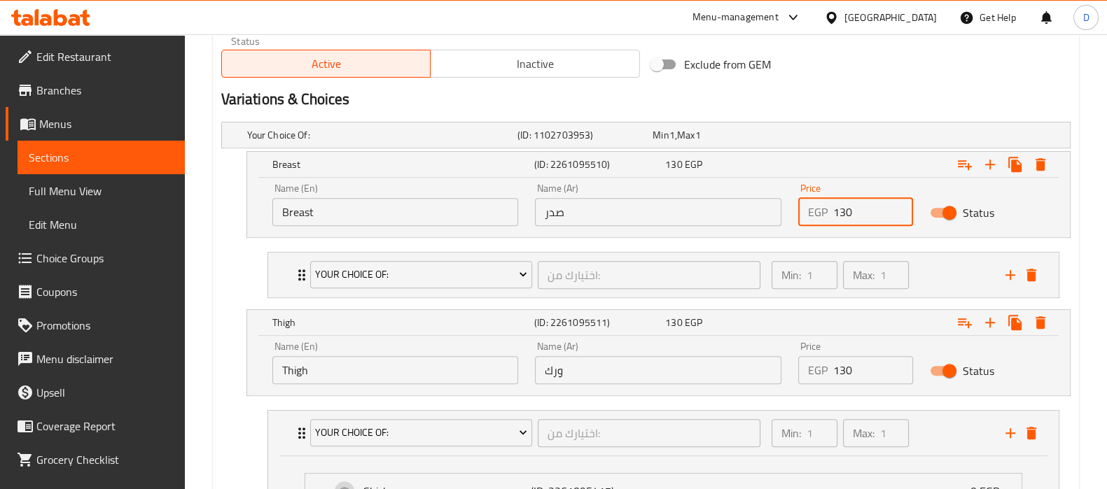
click at [847, 212] on input "130" at bounding box center [873, 212] width 80 height 28
paste input "45"
type input "145"
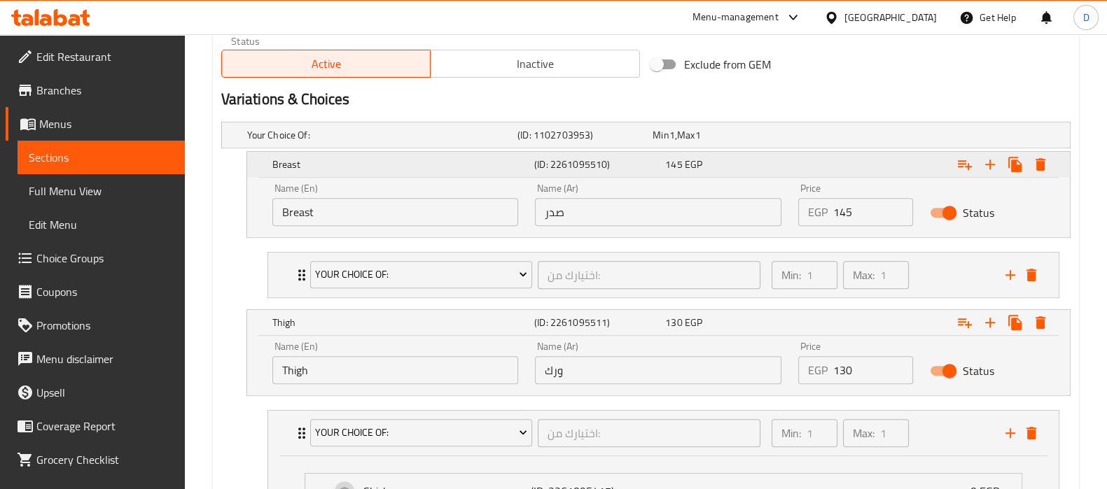
click at [770, 168] on div "145 EGP" at bounding box center [727, 165] width 125 height 14
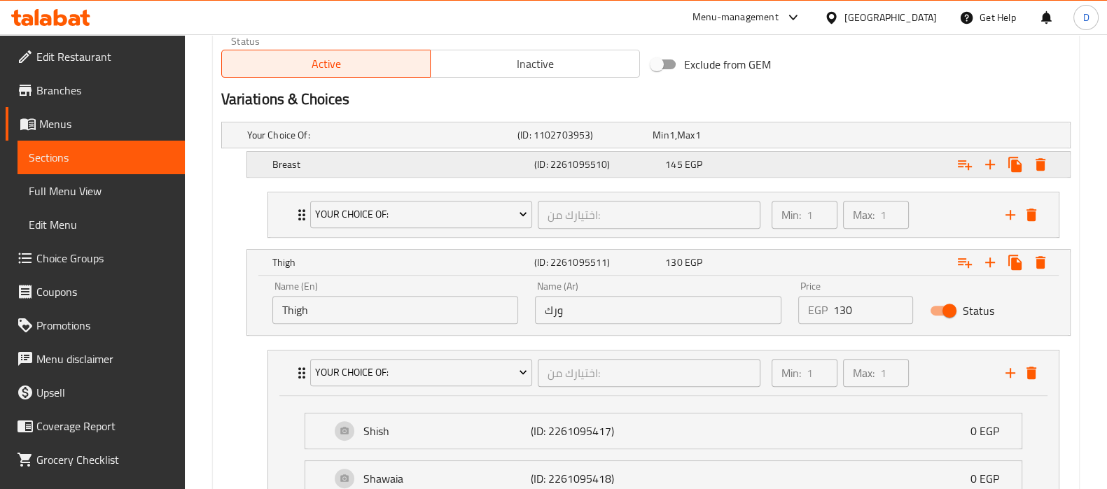
click at [770, 169] on div "145 EGP" at bounding box center [727, 165] width 125 height 14
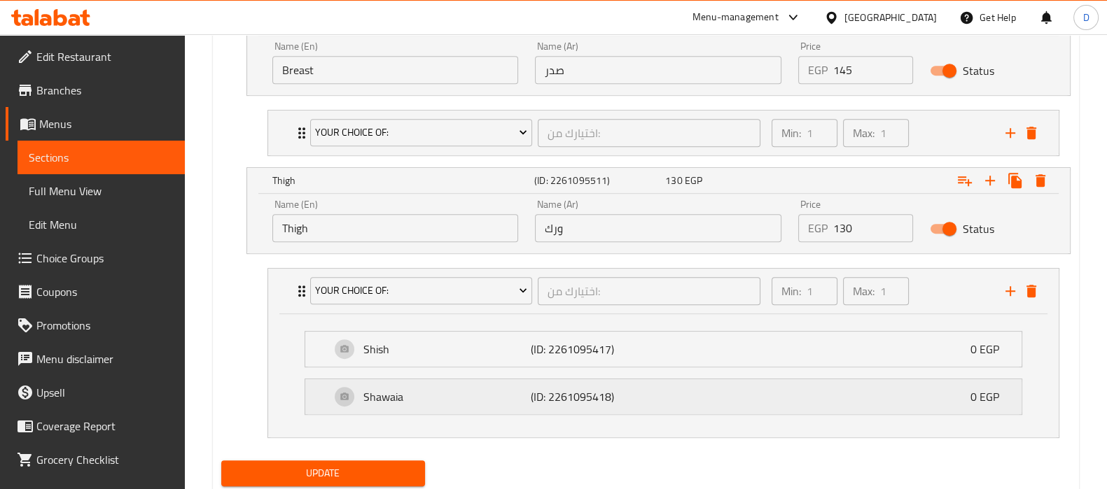
scroll to position [847, 0]
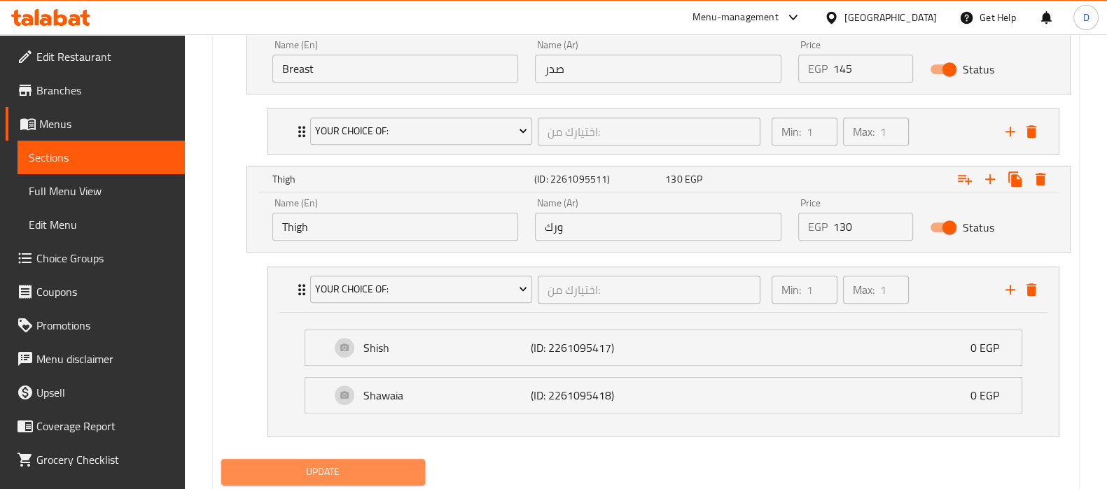
click at [412, 467] on span "Update" at bounding box center [322, 472] width 181 height 18
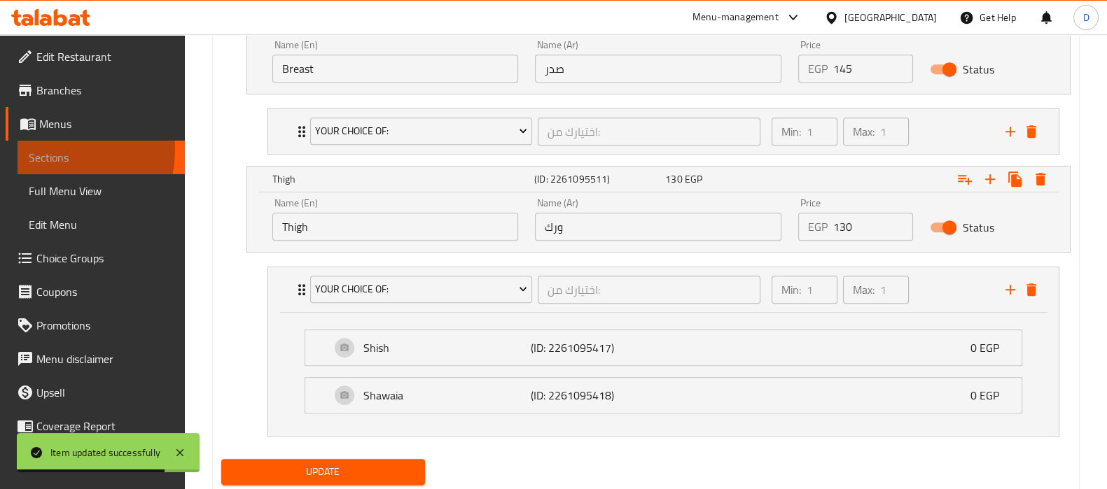
click at [46, 150] on span "Sections" at bounding box center [101, 157] width 145 height 17
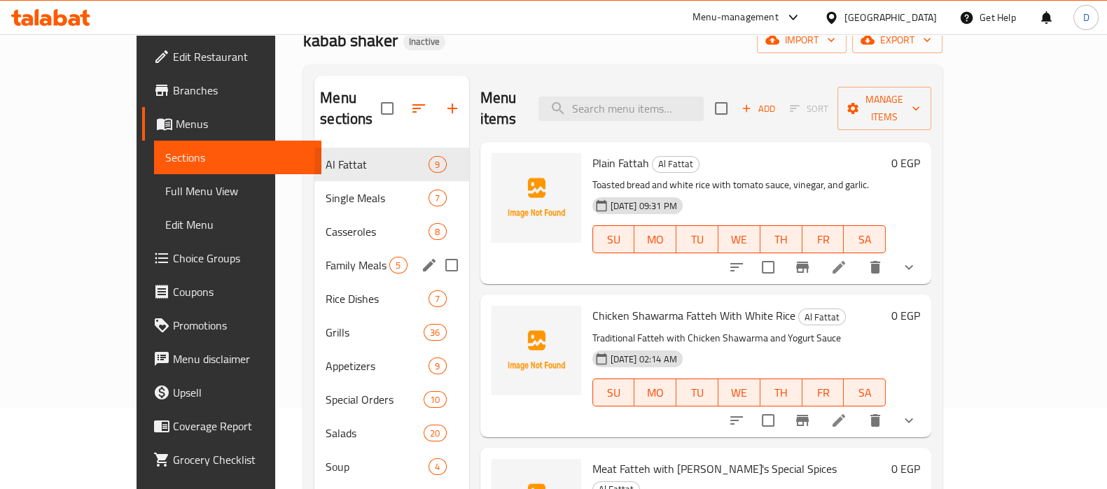
scroll to position [87, 0]
